Goal: Task Accomplishment & Management: Manage account settings

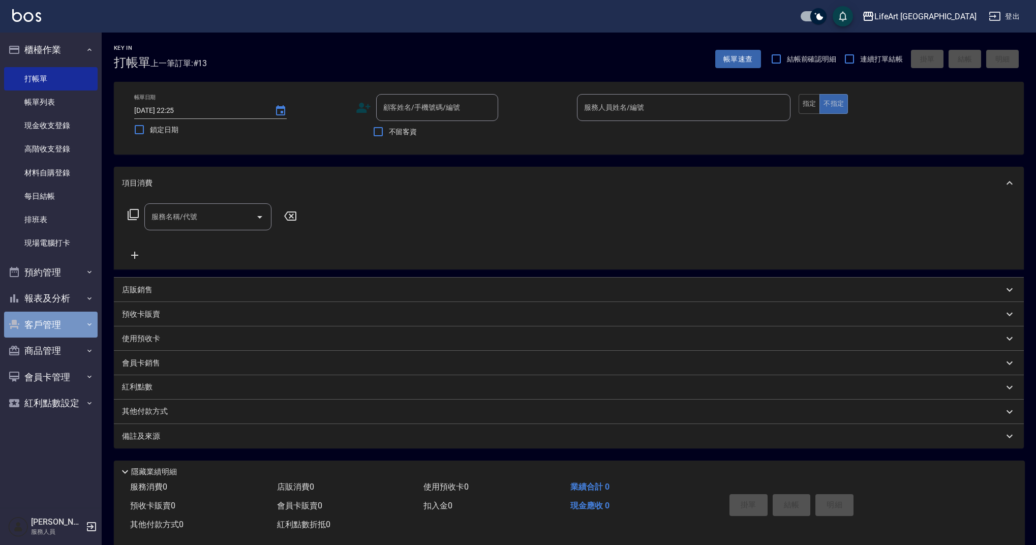
click at [66, 333] on button "客戶管理" at bounding box center [51, 325] width 94 height 26
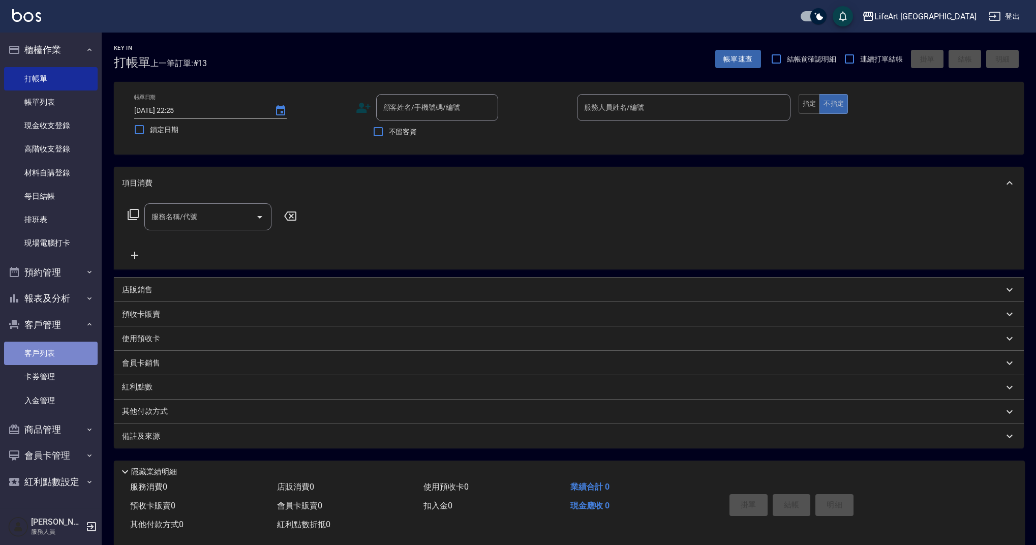
click at [72, 356] on link "客戶列表" at bounding box center [51, 353] width 94 height 23
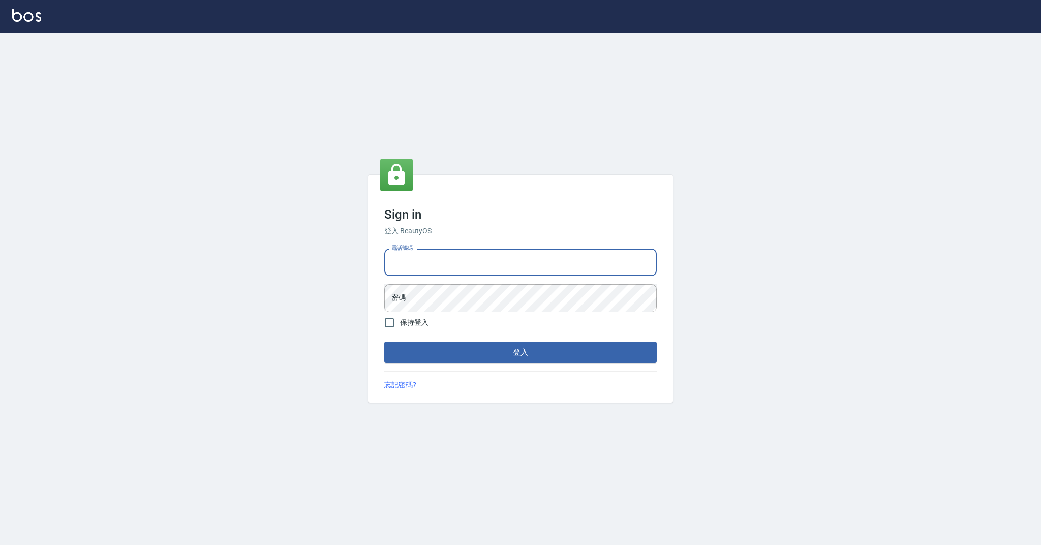
type input "0989368139"
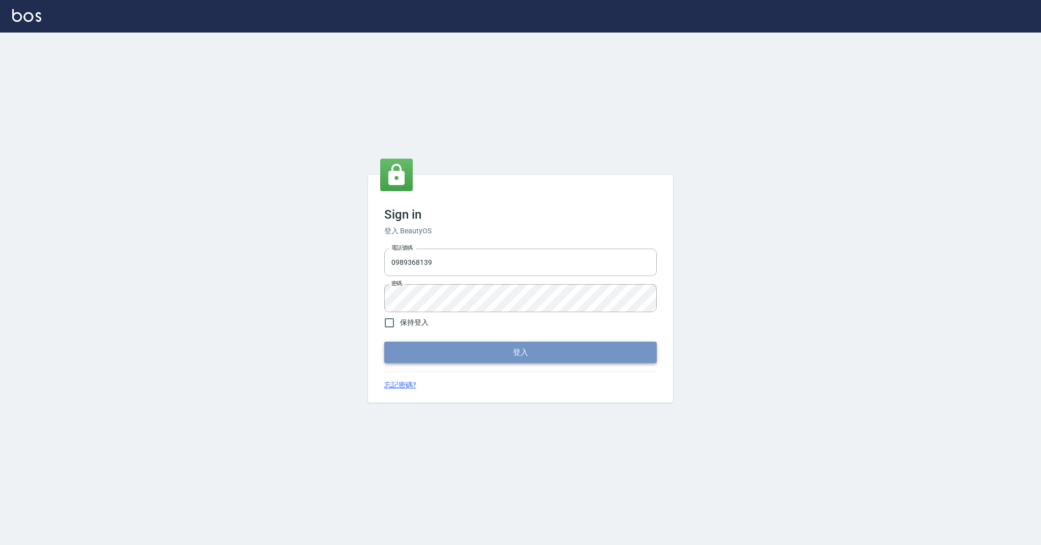
click at [419, 355] on button "登入" at bounding box center [520, 352] width 273 height 21
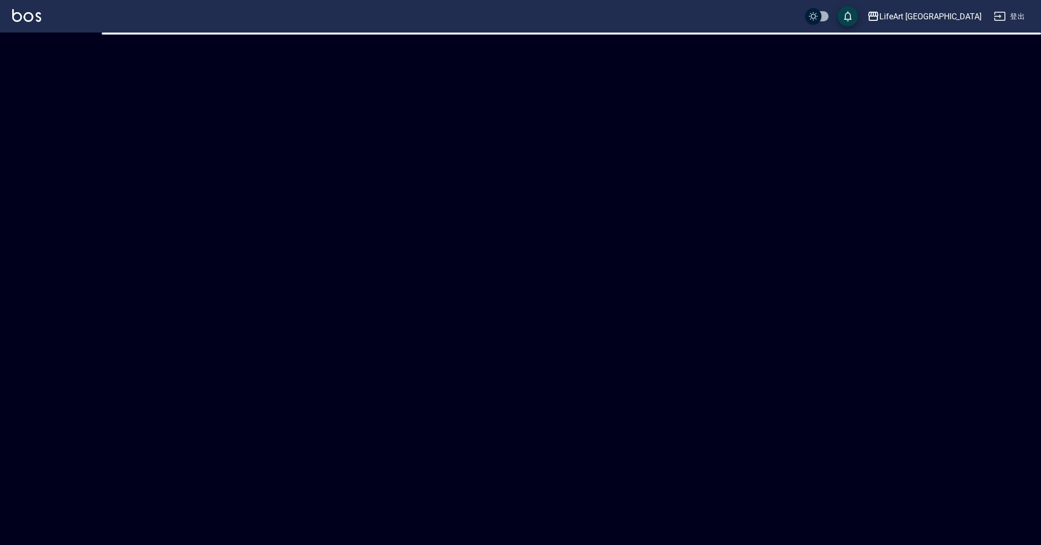
checkbox input "true"
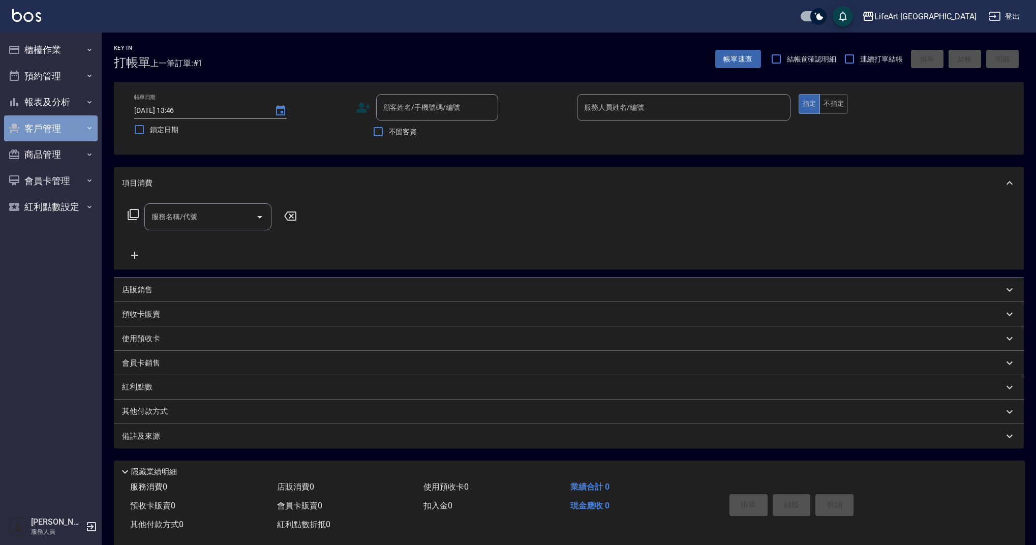
click at [68, 126] on button "客戶管理" at bounding box center [51, 128] width 94 height 26
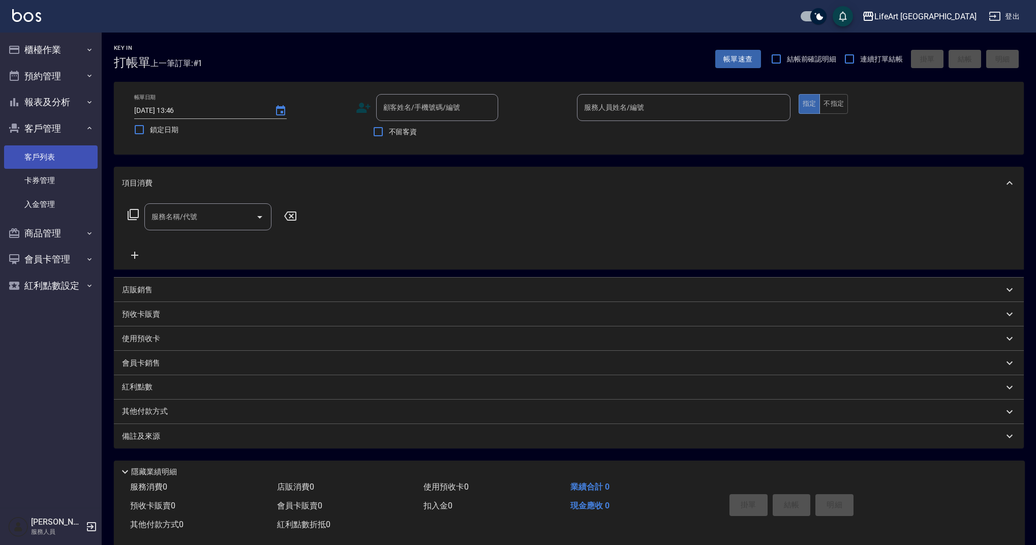
click at [77, 157] on link "客戶列表" at bounding box center [51, 156] width 94 height 23
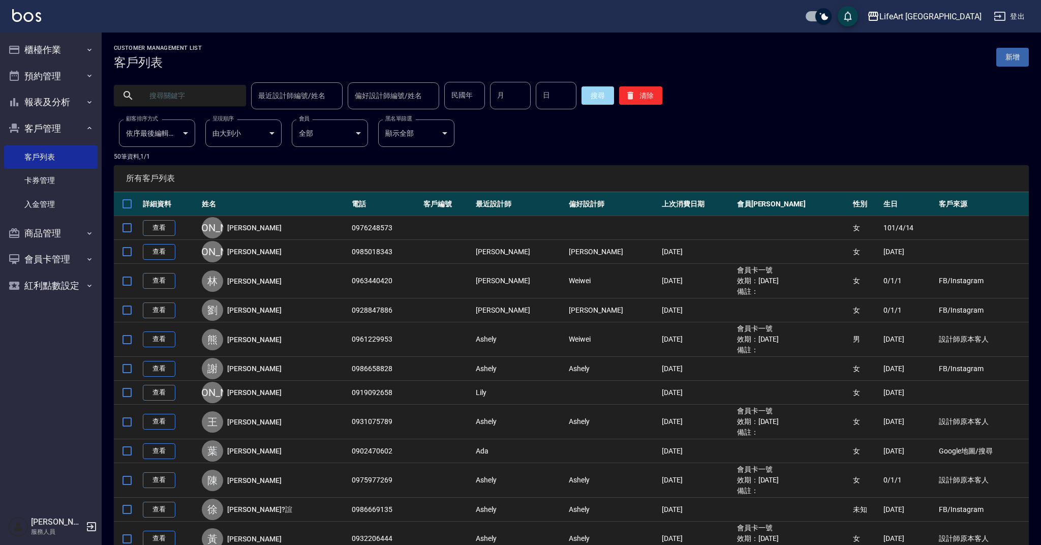
click at [220, 100] on input "text" at bounding box center [190, 95] width 96 height 27
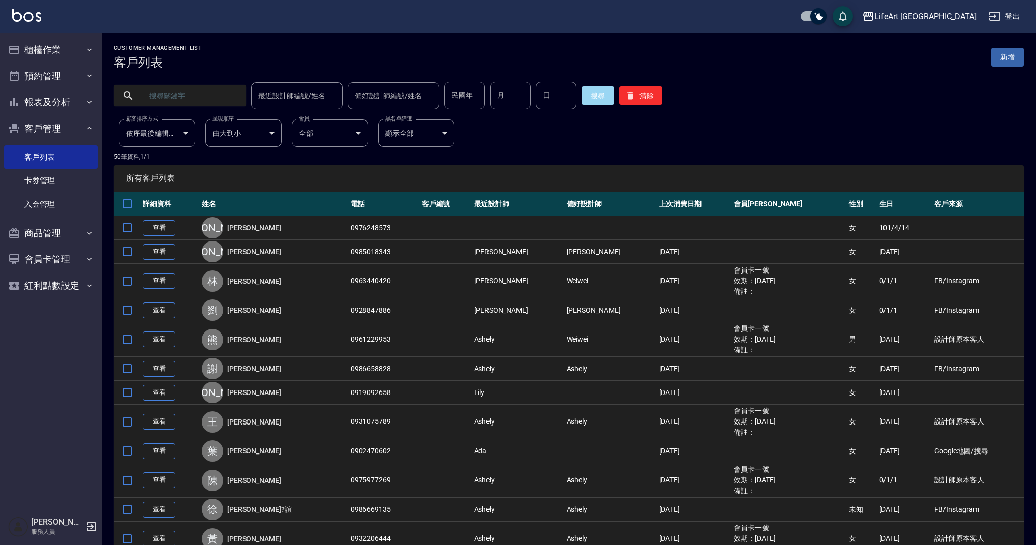
click at [220, 100] on input "text" at bounding box center [190, 95] width 96 height 27
click at [605, 101] on button "搜尋" at bounding box center [598, 95] width 33 height 18
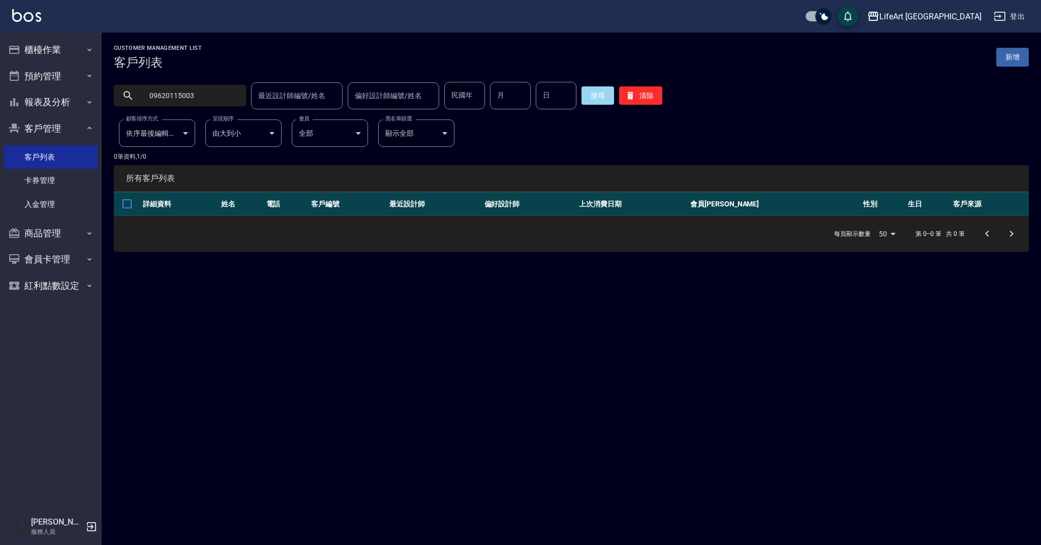
click at [167, 95] on input "09620115003" at bounding box center [190, 95] width 96 height 27
type input "0920115003"
click at [592, 100] on button "搜尋" at bounding box center [598, 95] width 33 height 18
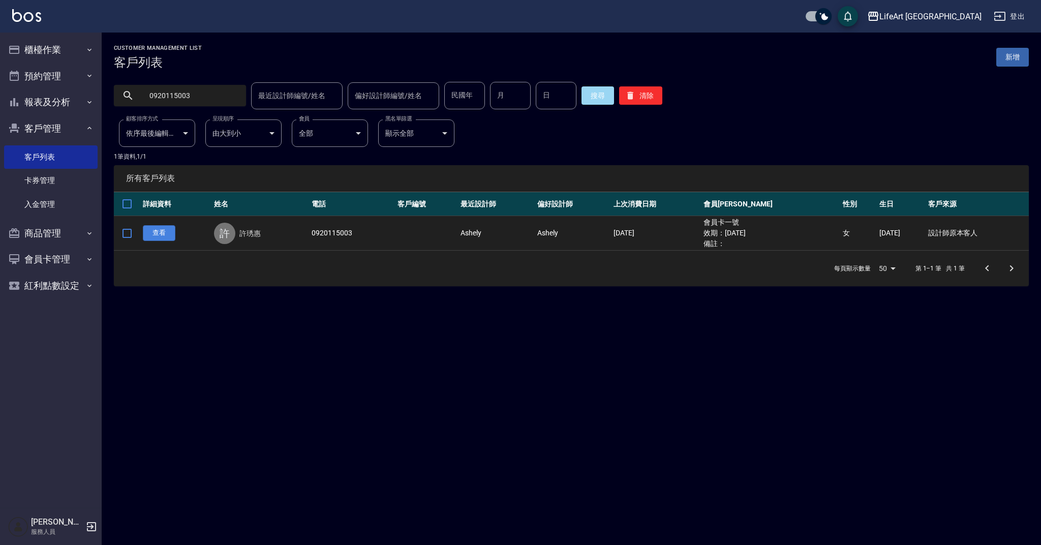
click at [157, 230] on link "查看" at bounding box center [159, 233] width 33 height 16
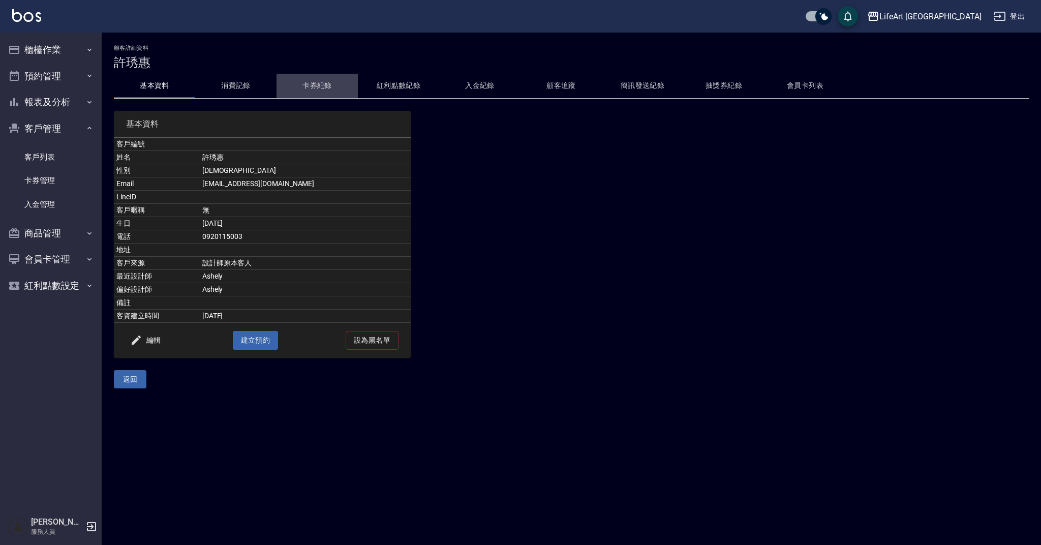
click at [330, 83] on button "卡券紀錄" at bounding box center [317, 86] width 81 height 24
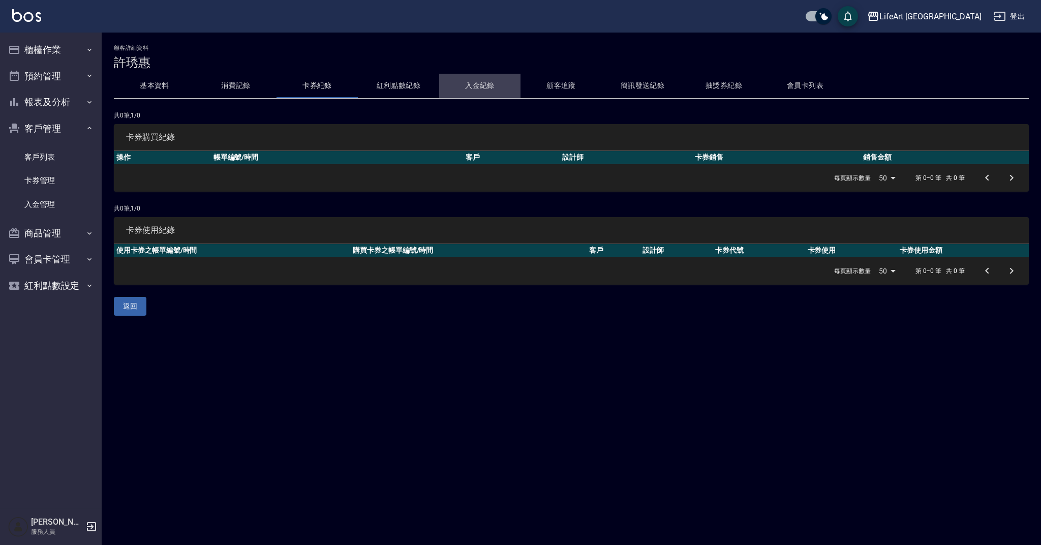
click at [478, 88] on button "入金紀錄" at bounding box center [479, 86] width 81 height 24
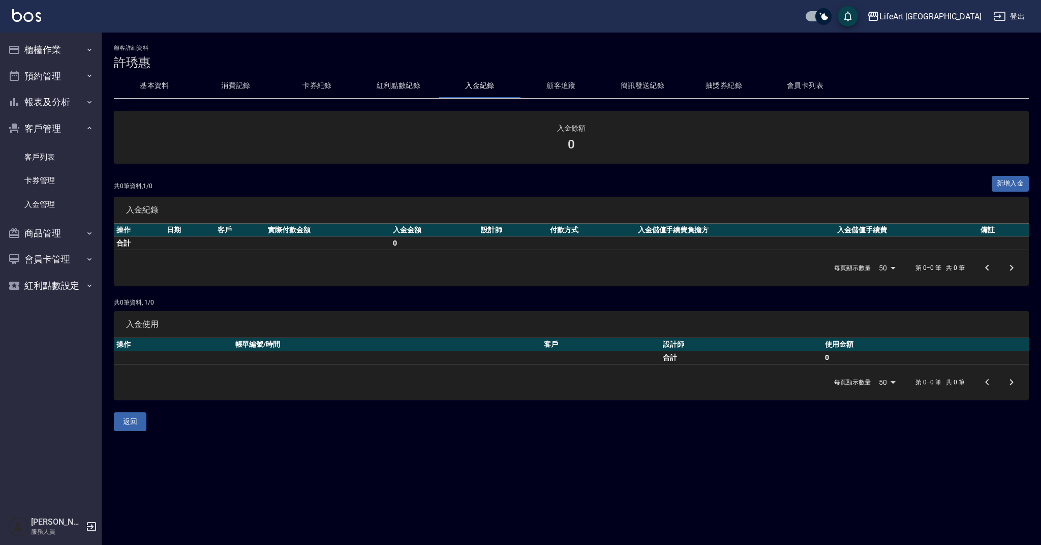
click at [798, 77] on button "會員卡列表" at bounding box center [805, 86] width 81 height 24
